Goal: Find specific page/section: Find specific page/section

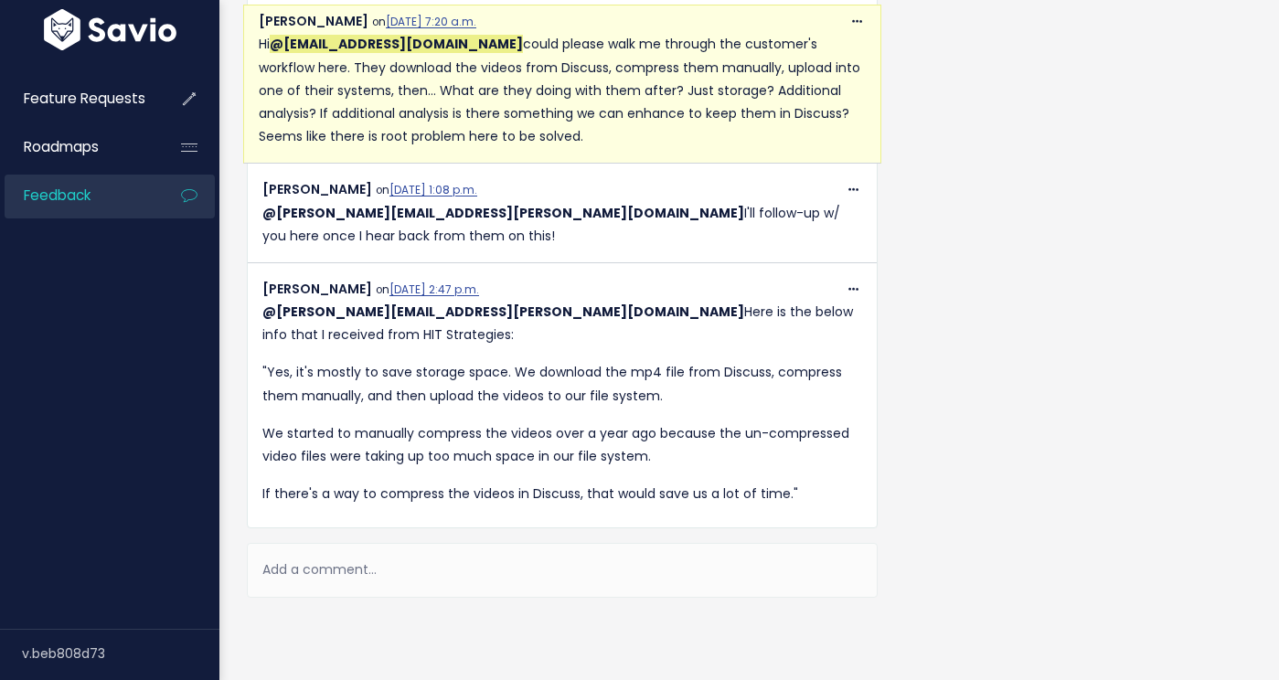
scroll to position [1054, 0]
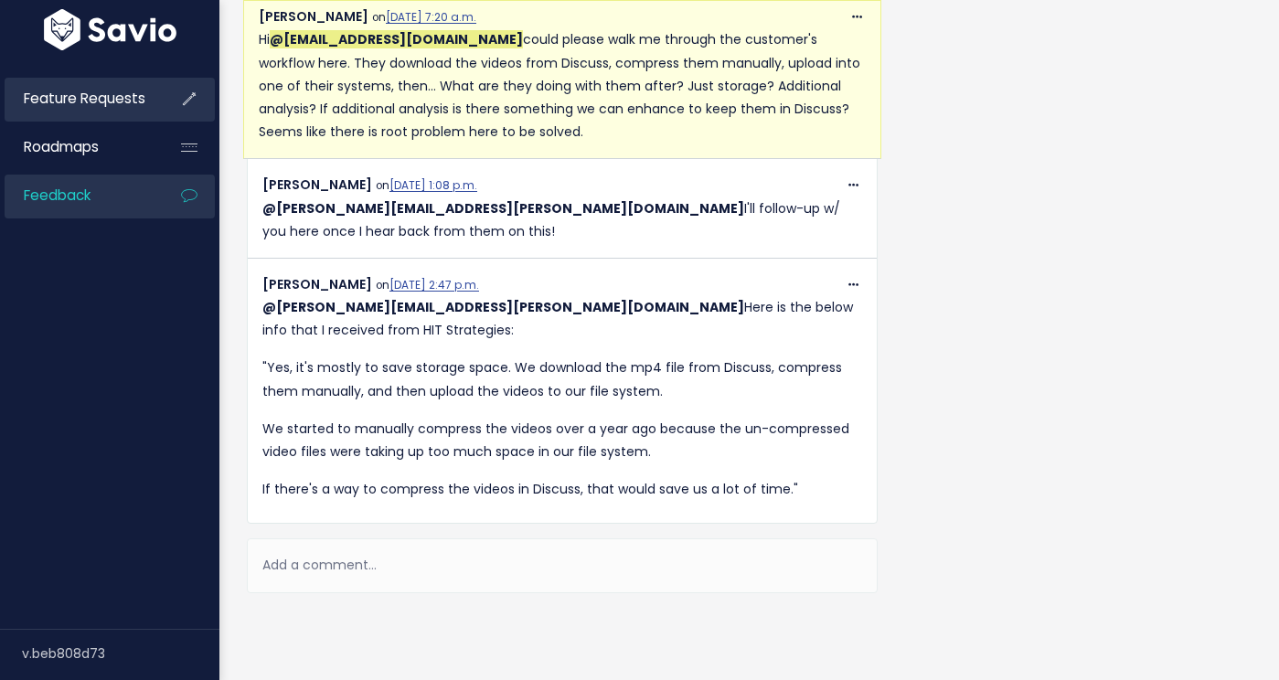
click at [128, 96] on span "Feature Requests" at bounding box center [85, 98] width 122 height 19
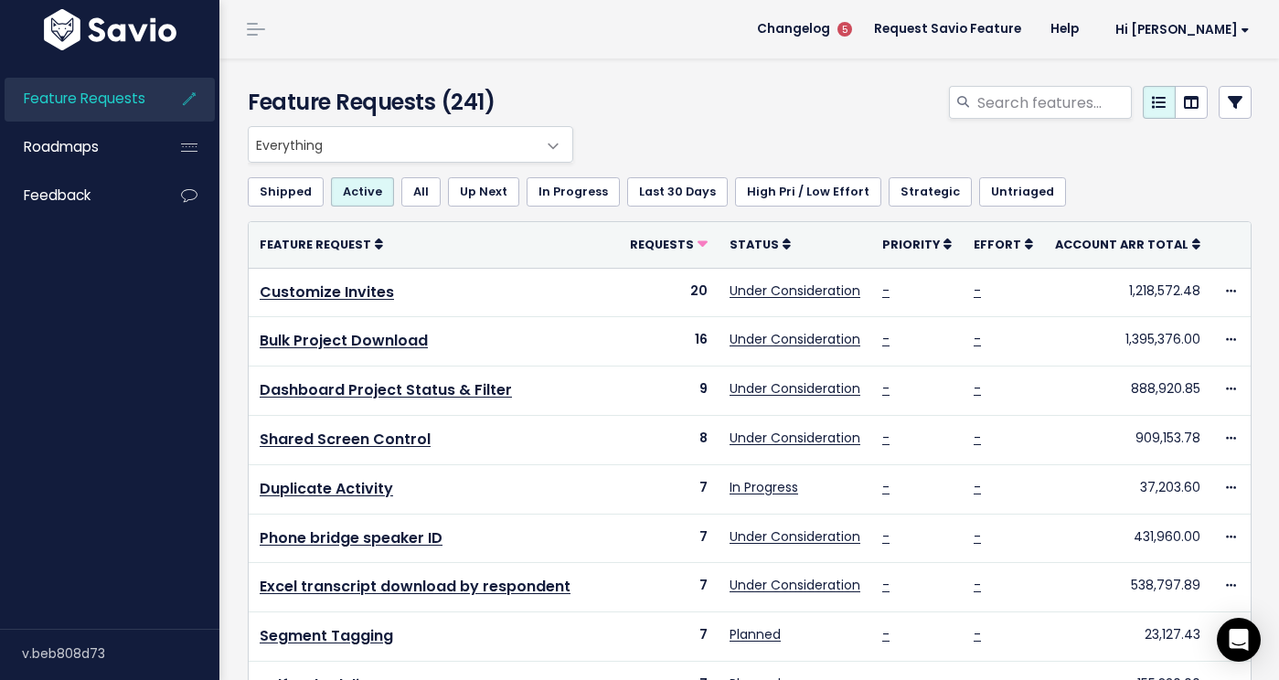
click at [1240, 95] on icon at bounding box center [1235, 102] width 15 height 15
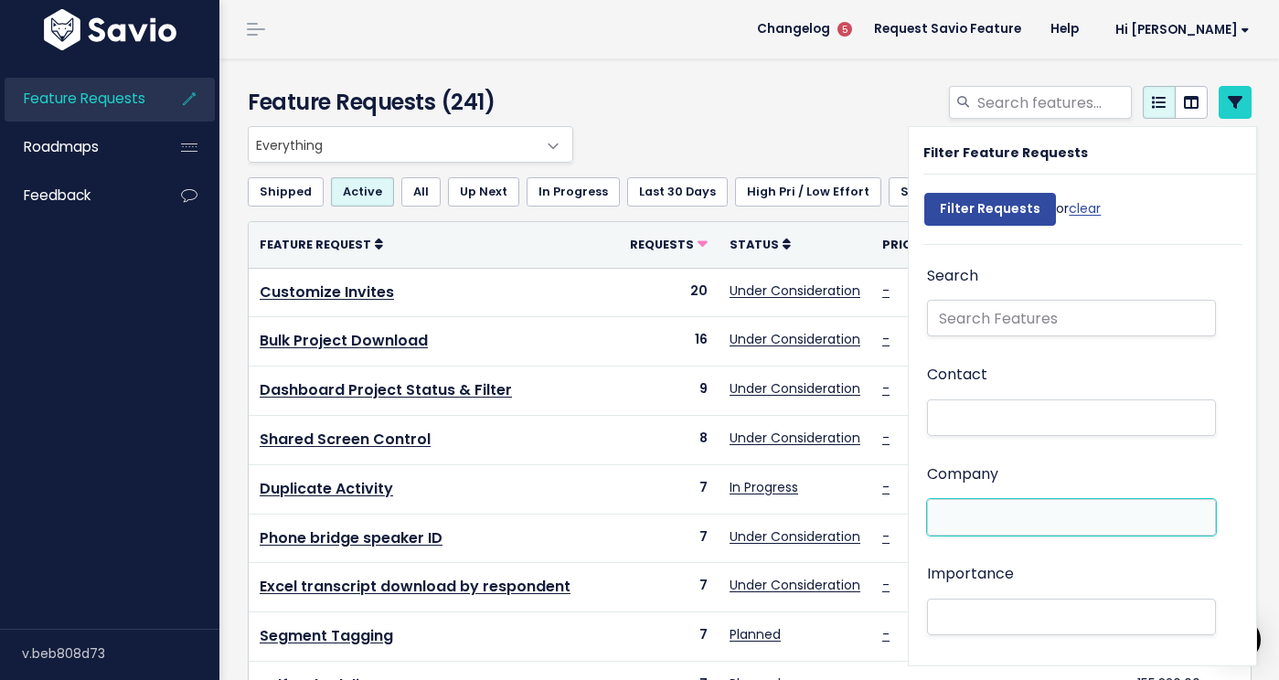
click at [969, 504] on ul at bounding box center [1071, 517] width 287 height 35
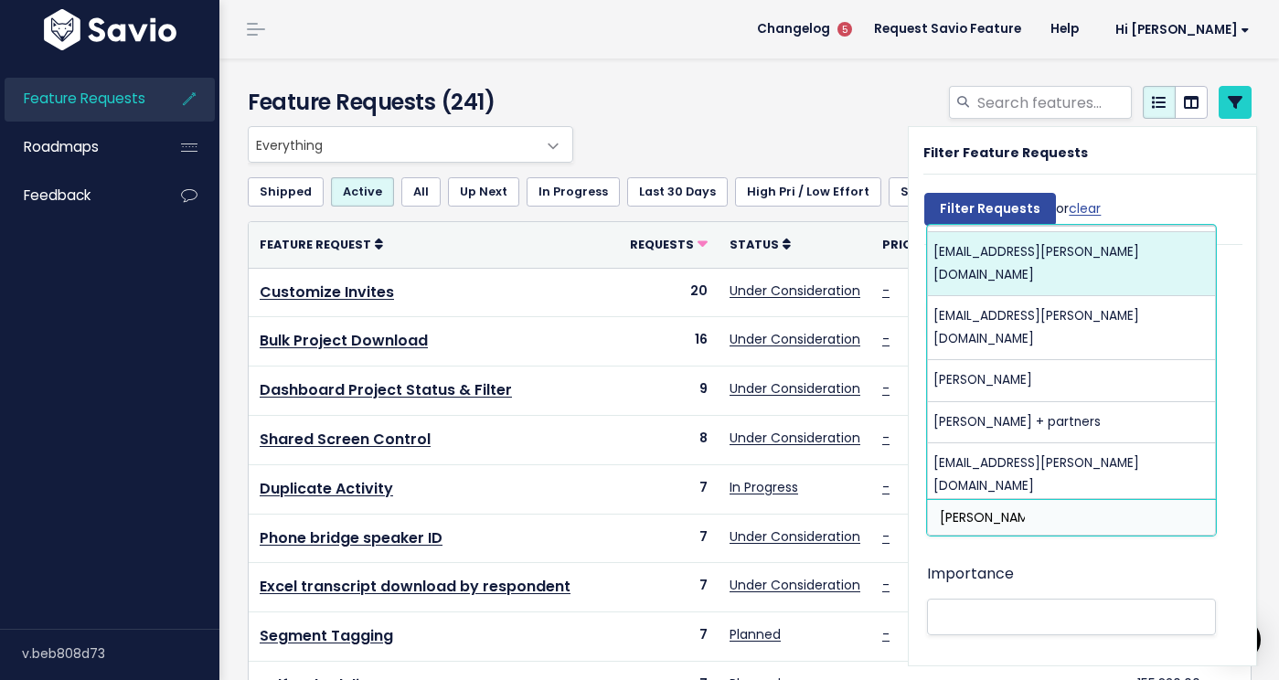
scroll to position [59, 0]
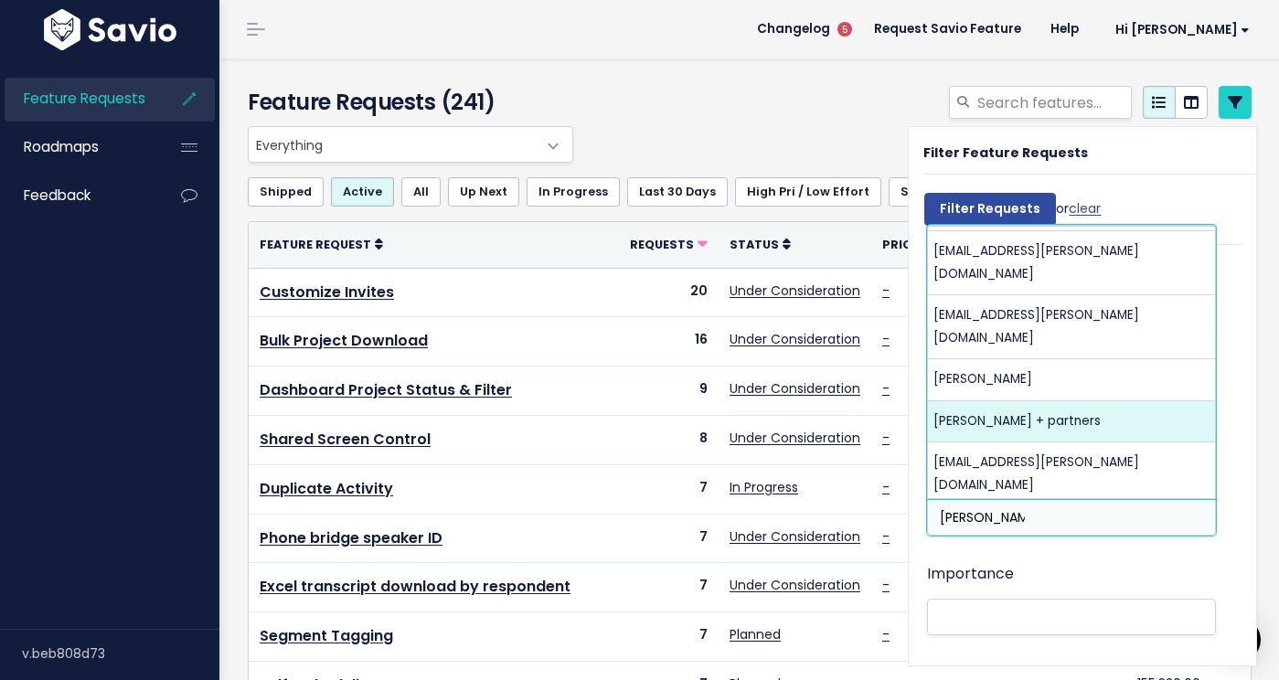
type input "maslansky"
select select "16175252"
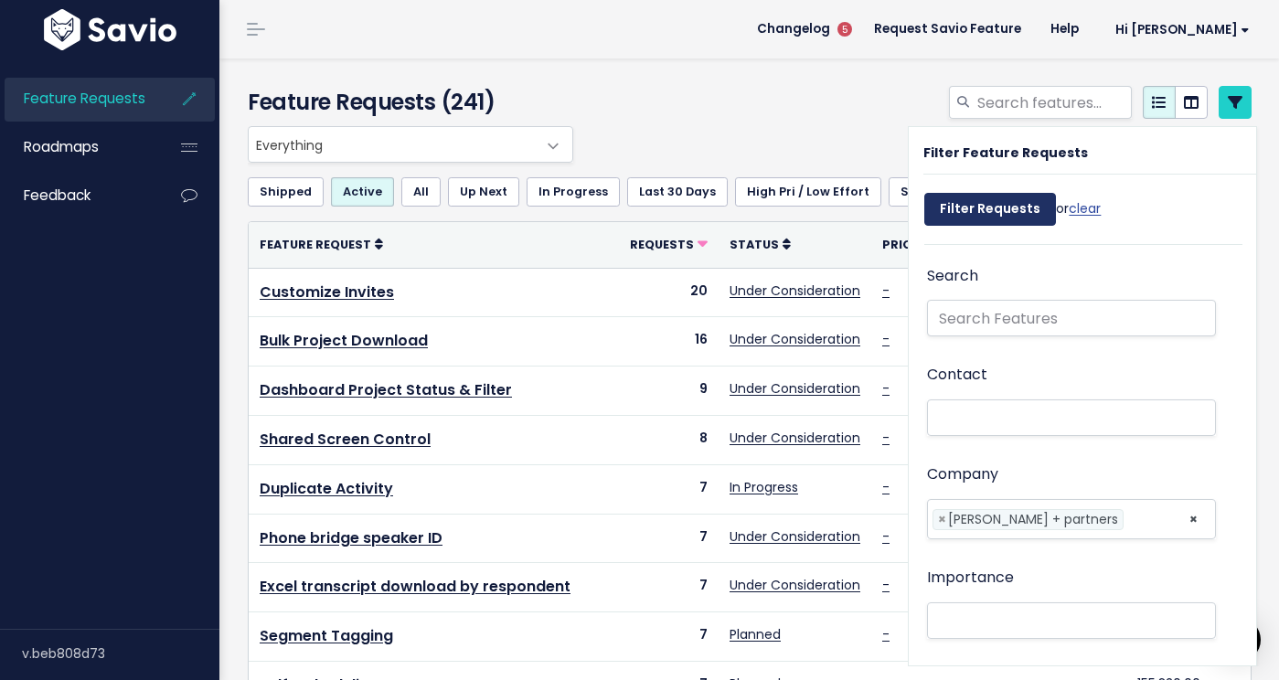
click at [979, 223] on input "Filter Requests" at bounding box center [990, 209] width 132 height 33
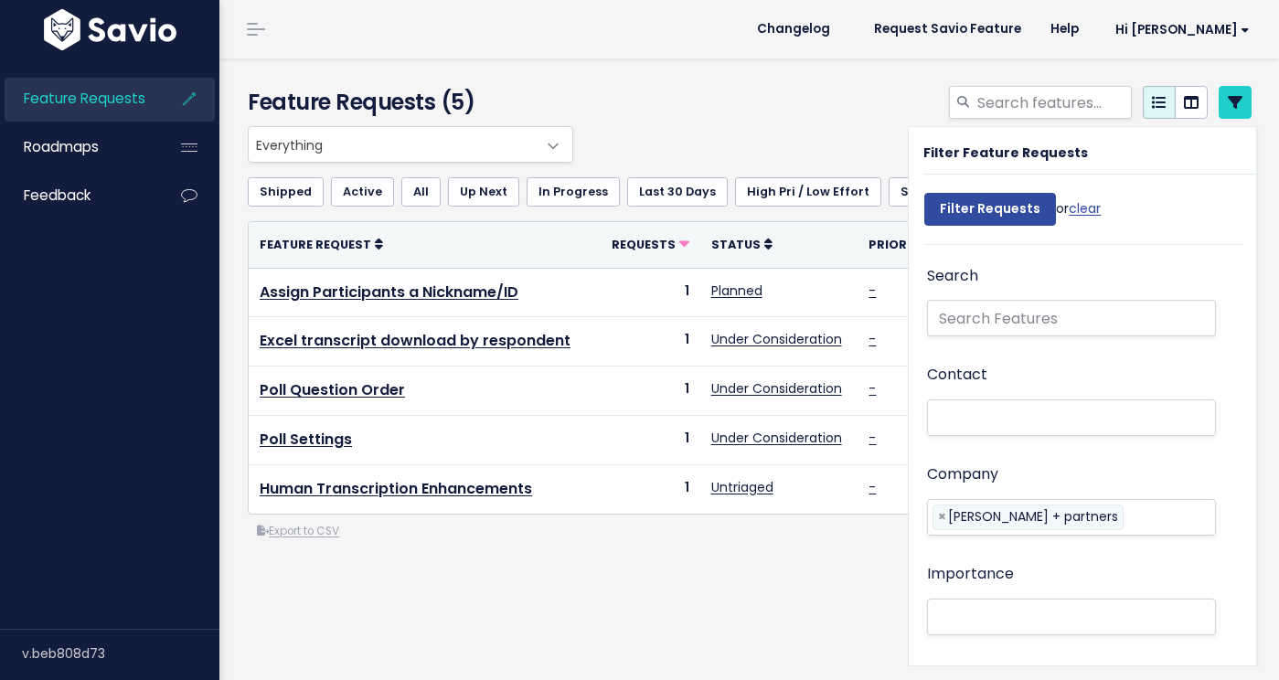
select select
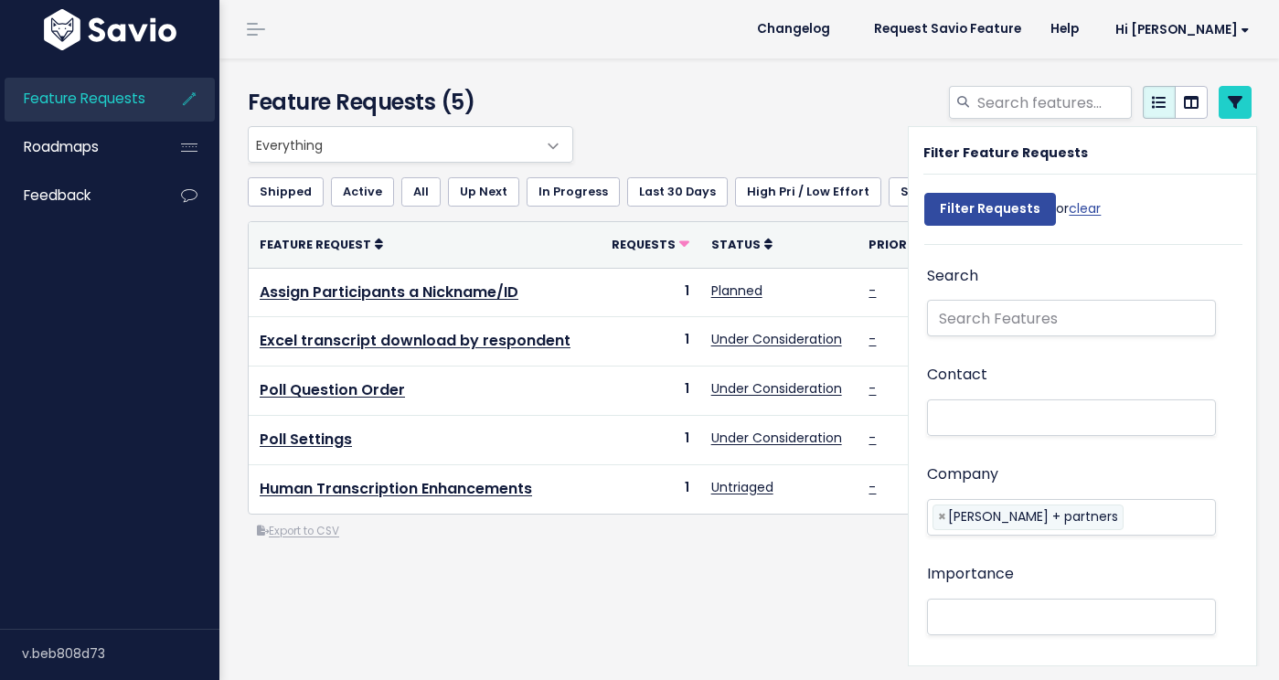
select select
click at [1093, 206] on link "clear" at bounding box center [1085, 208] width 32 height 18
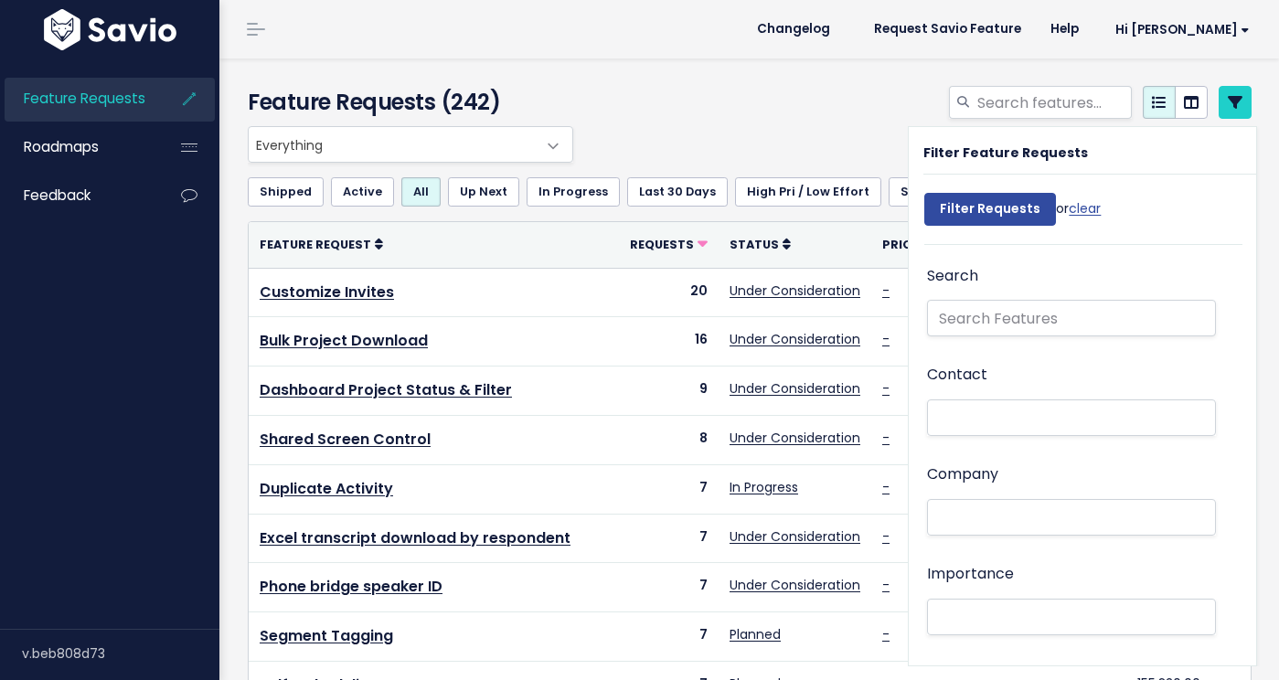
select select
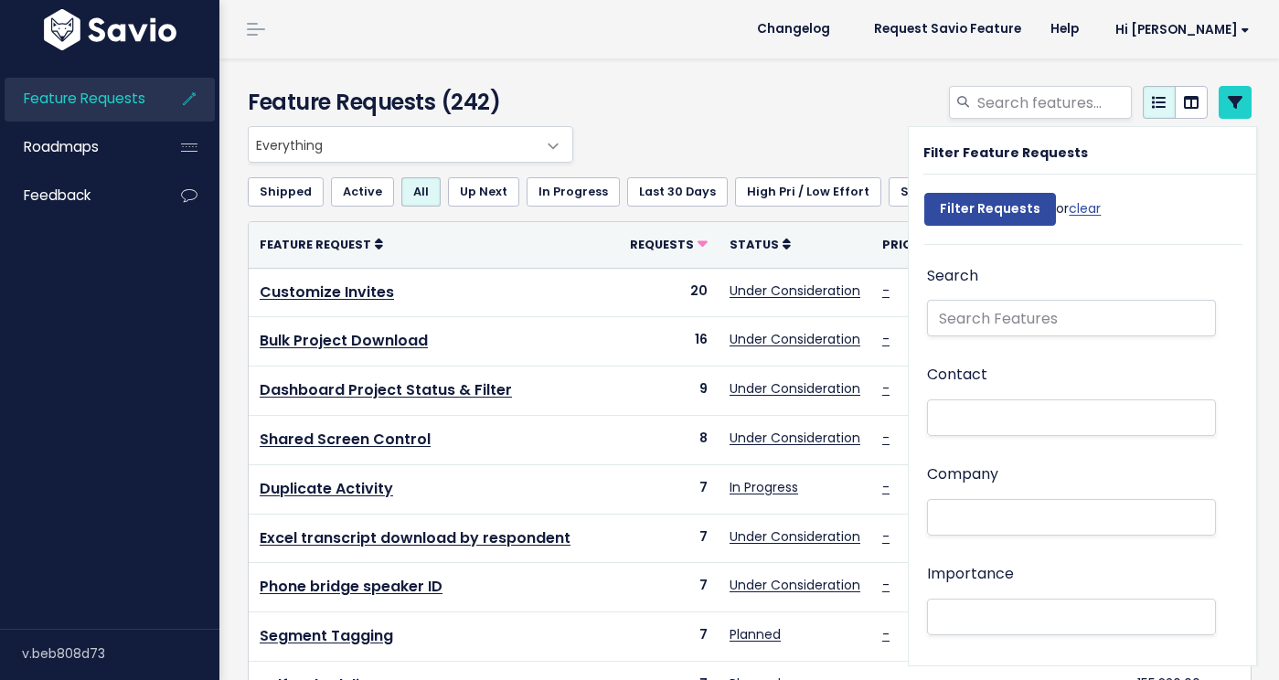
select select
click at [1230, 99] on icon at bounding box center [1235, 102] width 15 height 15
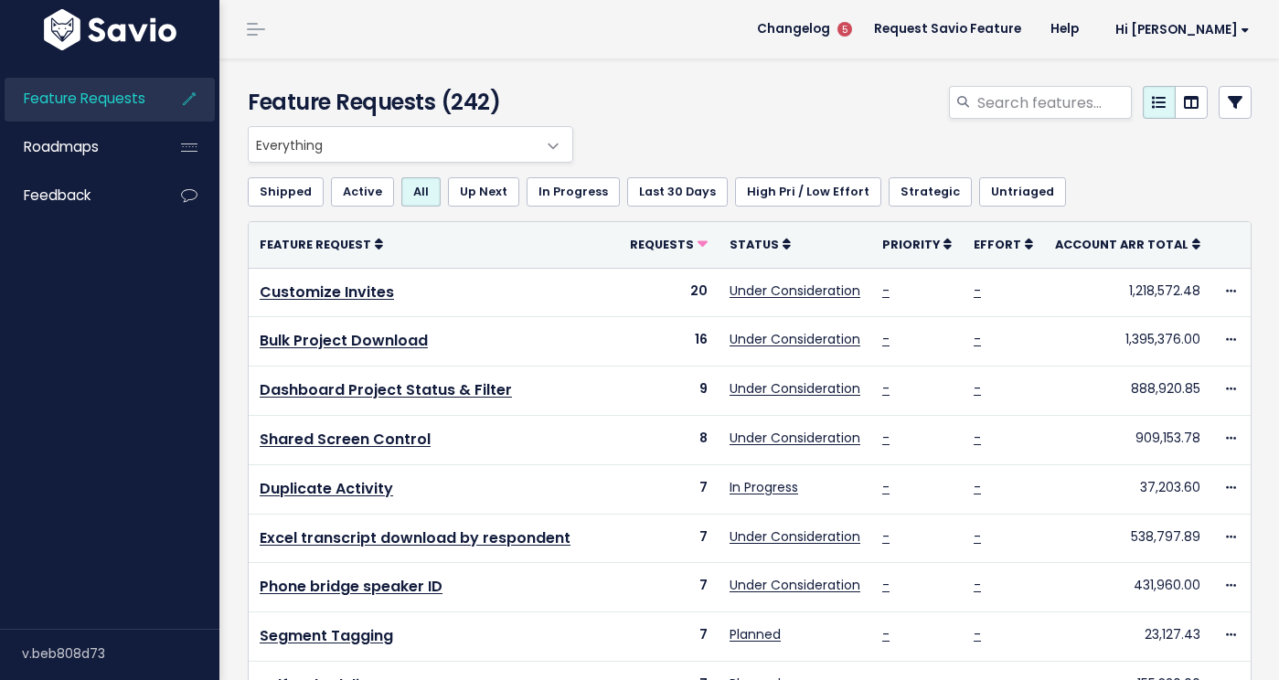
click at [1240, 99] on icon at bounding box center [1235, 102] width 15 height 15
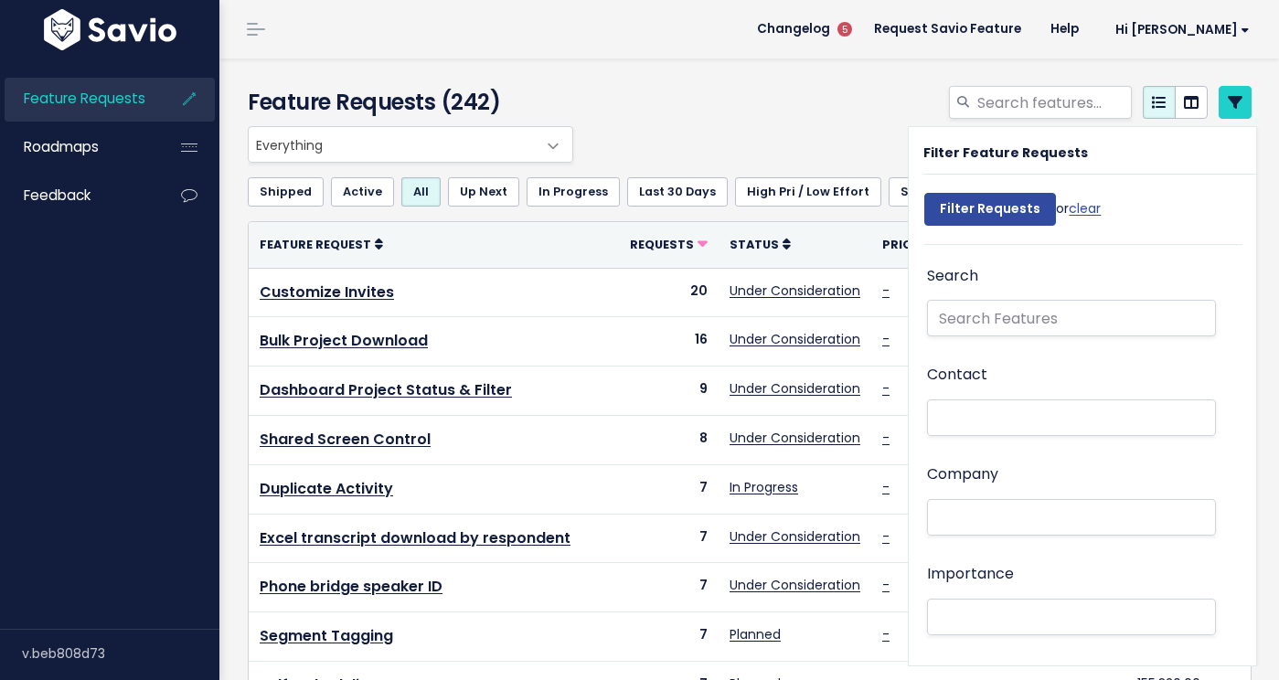
click at [1010, 416] on li at bounding box center [1067, 418] width 270 height 19
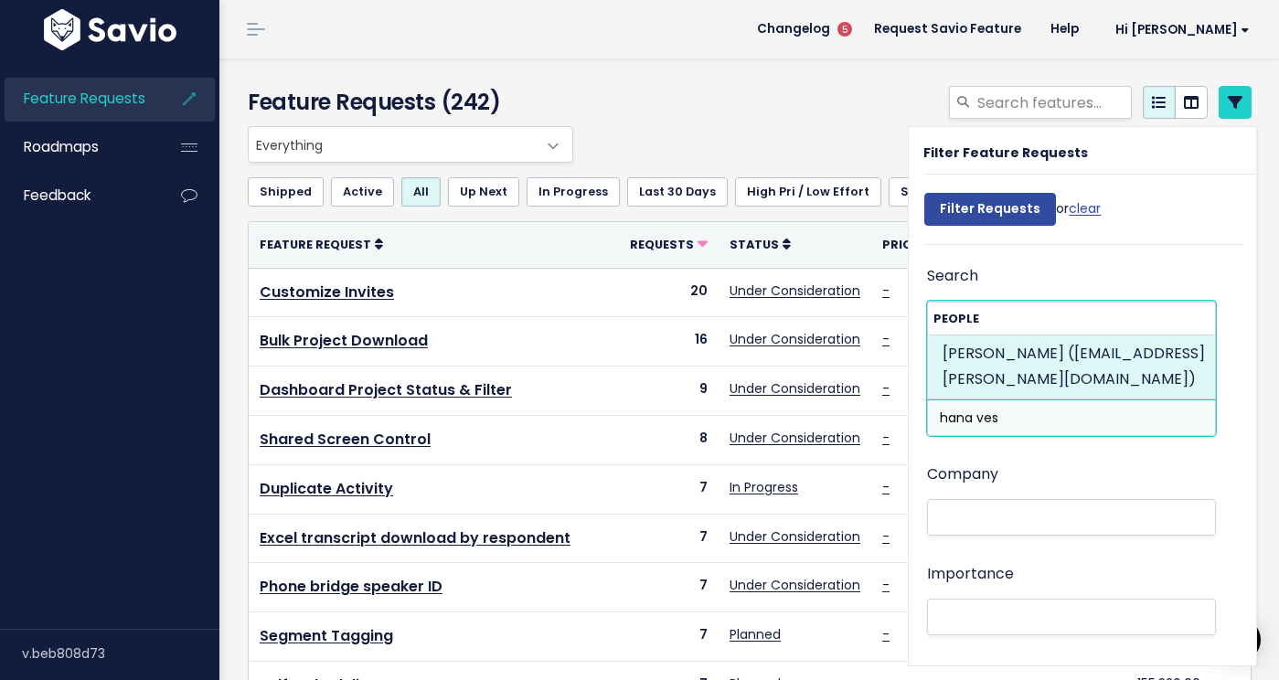
type input "hana ves"
select select "87856189"
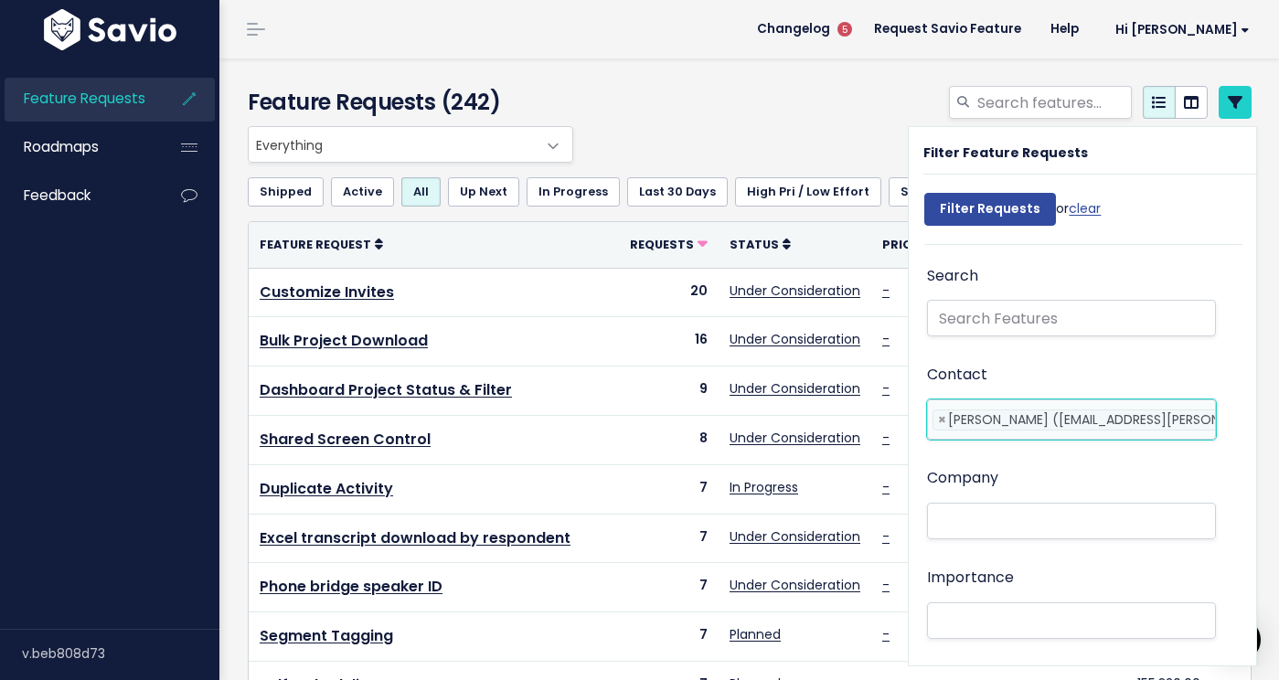
scroll to position [0, 40]
click at [995, 204] on input "Filter Requests" at bounding box center [990, 209] width 132 height 33
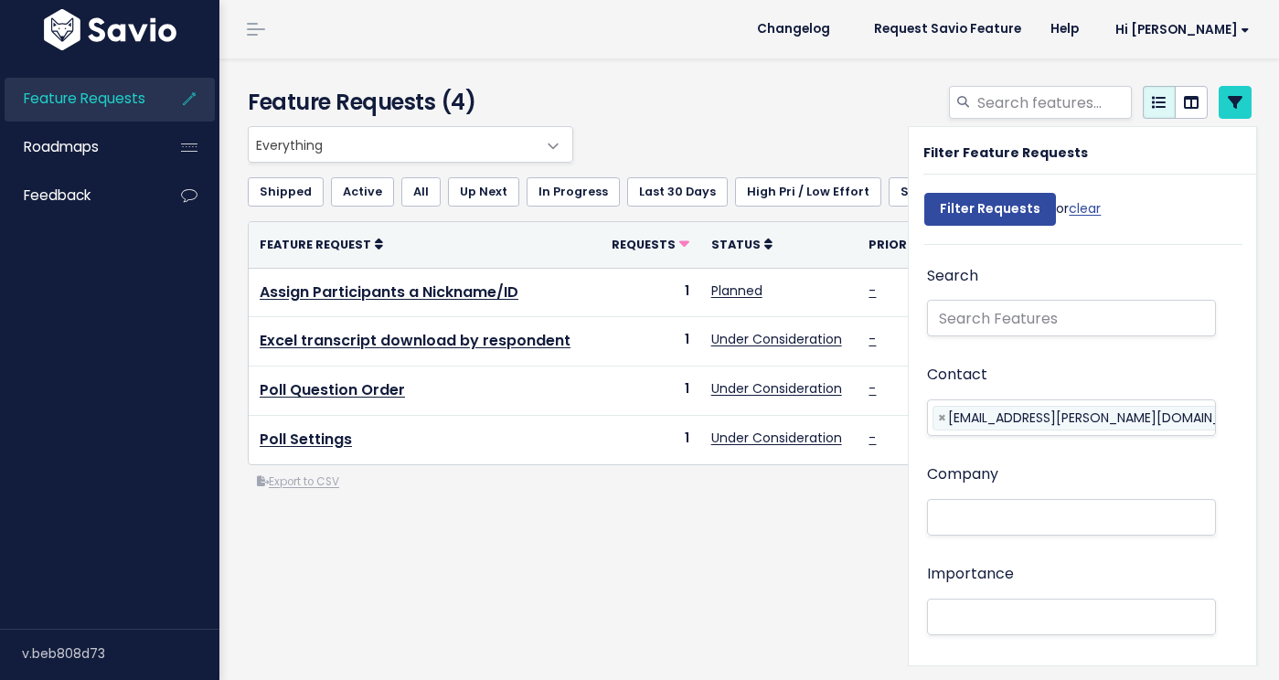
select select
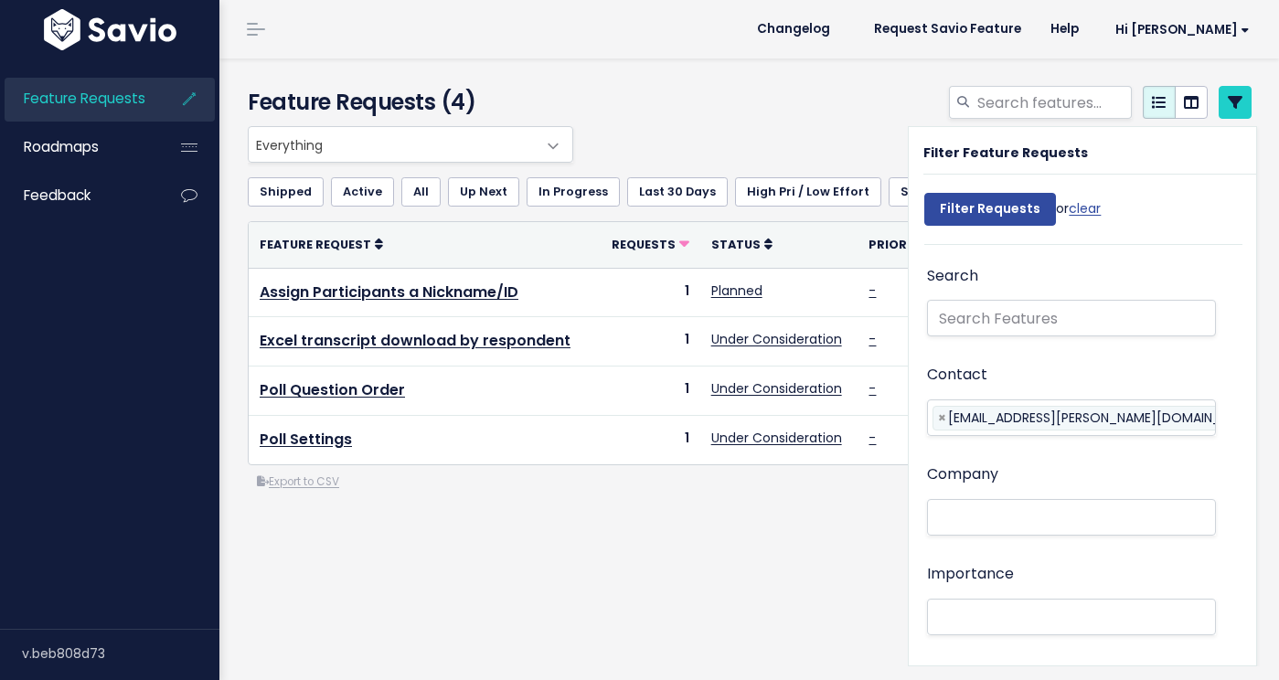
select select
click at [1239, 103] on icon at bounding box center [1235, 102] width 15 height 15
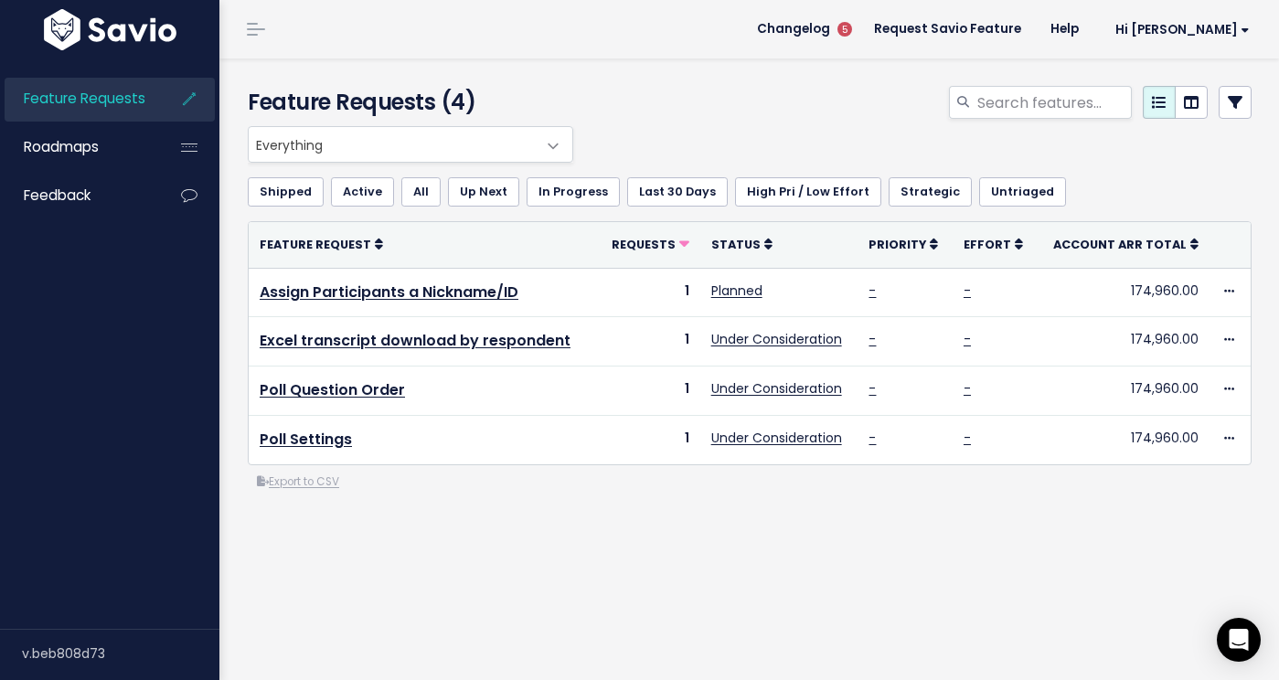
click at [431, 149] on span "Everything" at bounding box center [392, 144] width 287 height 35
click at [692, 111] on div at bounding box center [922, 106] width 688 height 40
